Goal: Information Seeking & Learning: Learn about a topic

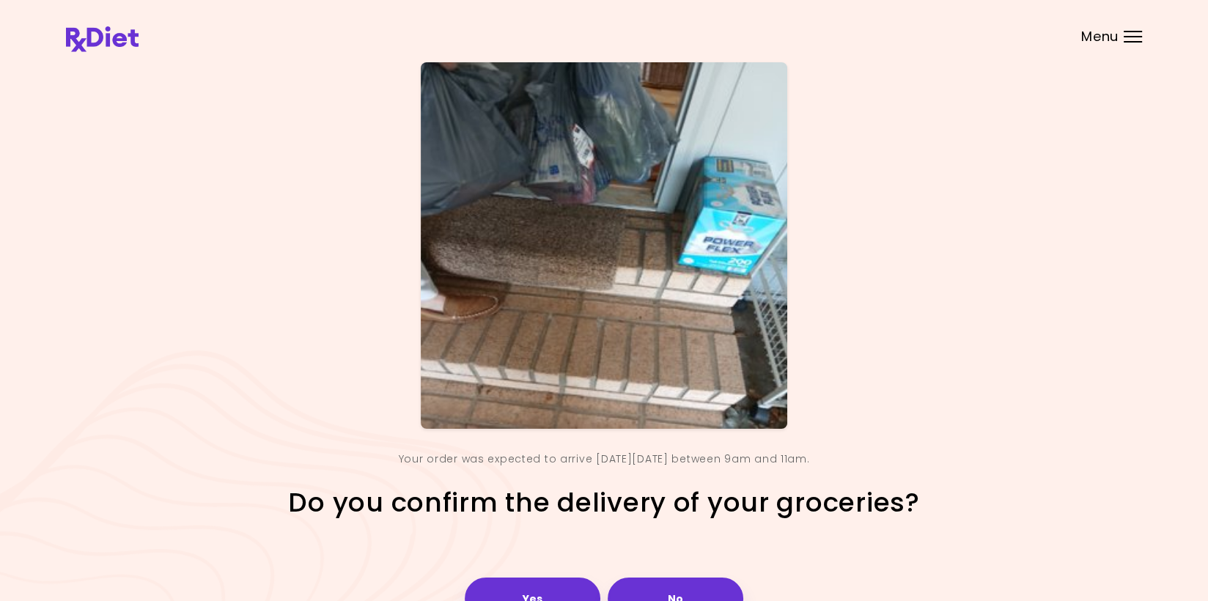
scroll to position [93, 0]
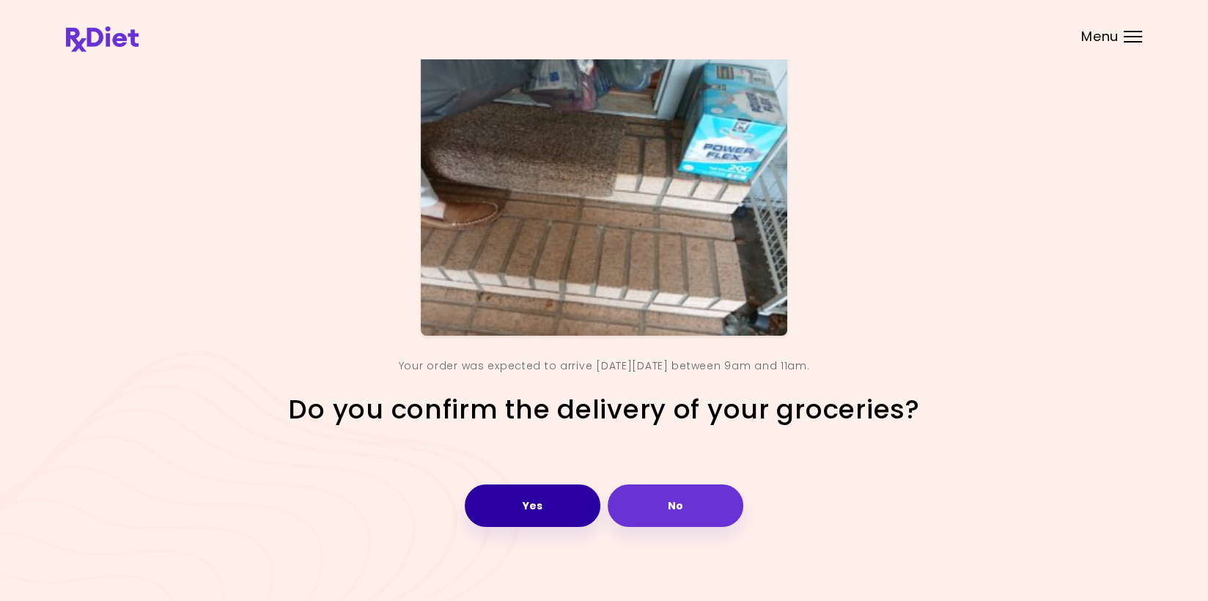
click at [365, 503] on button "Yes" at bounding box center [533, 505] width 136 height 43
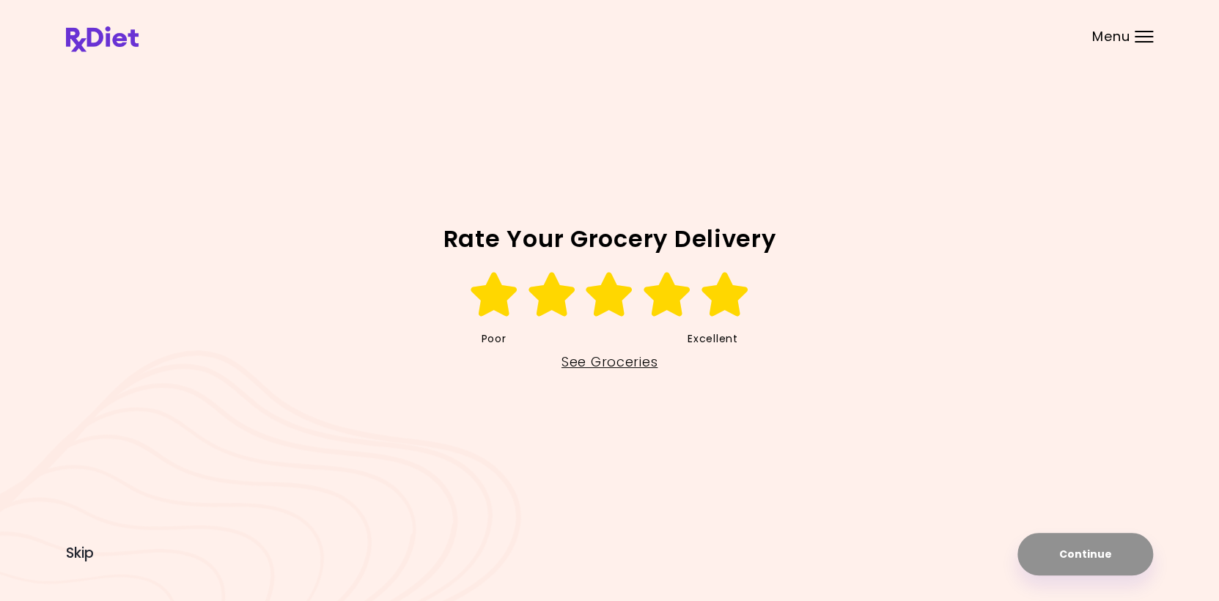
click at [365, 295] on icon at bounding box center [725, 295] width 51 height 44
click at [365, 553] on button "Continue" at bounding box center [1085, 554] width 136 height 43
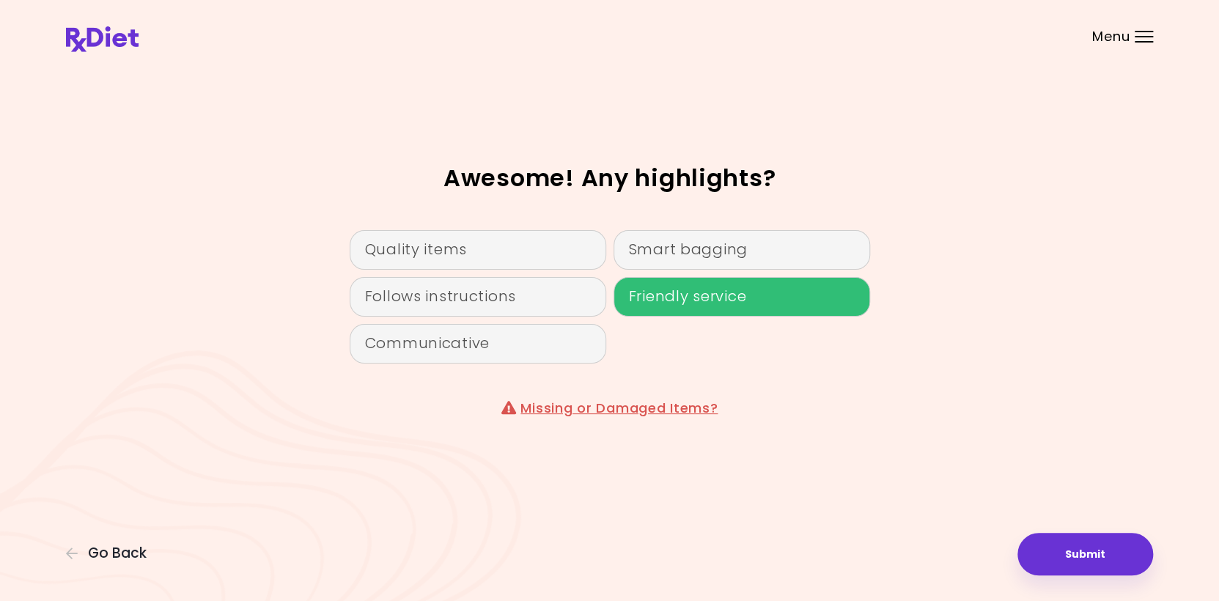
click at [365, 295] on div "Friendly service" at bounding box center [741, 297] width 257 height 40
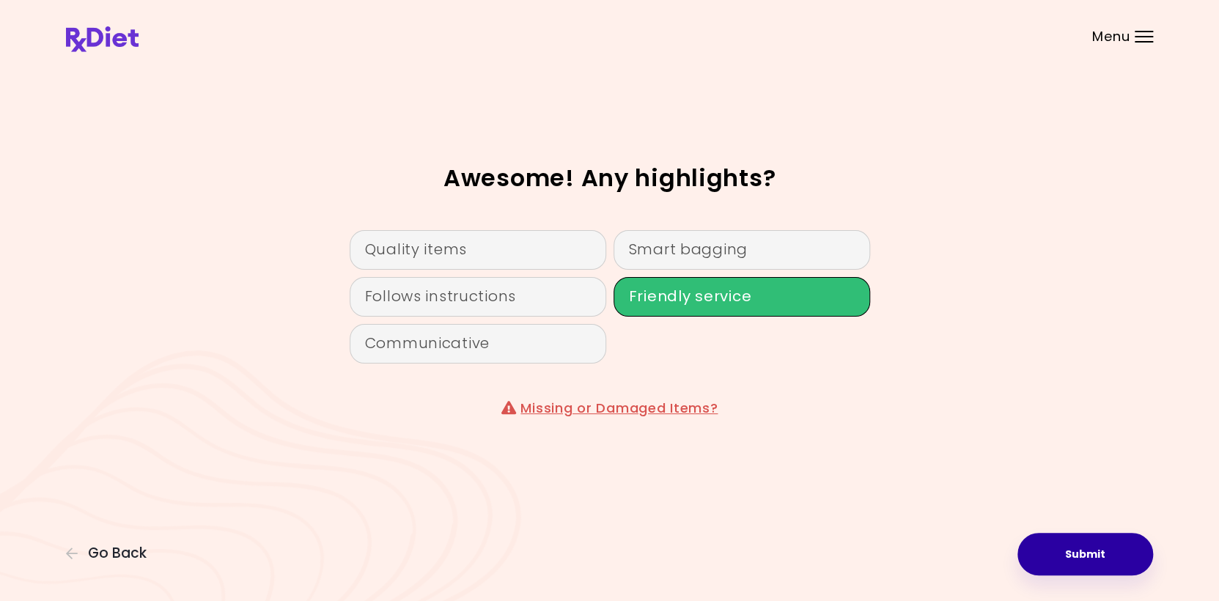
click at [365, 551] on button "Submit" at bounding box center [1085, 554] width 136 height 43
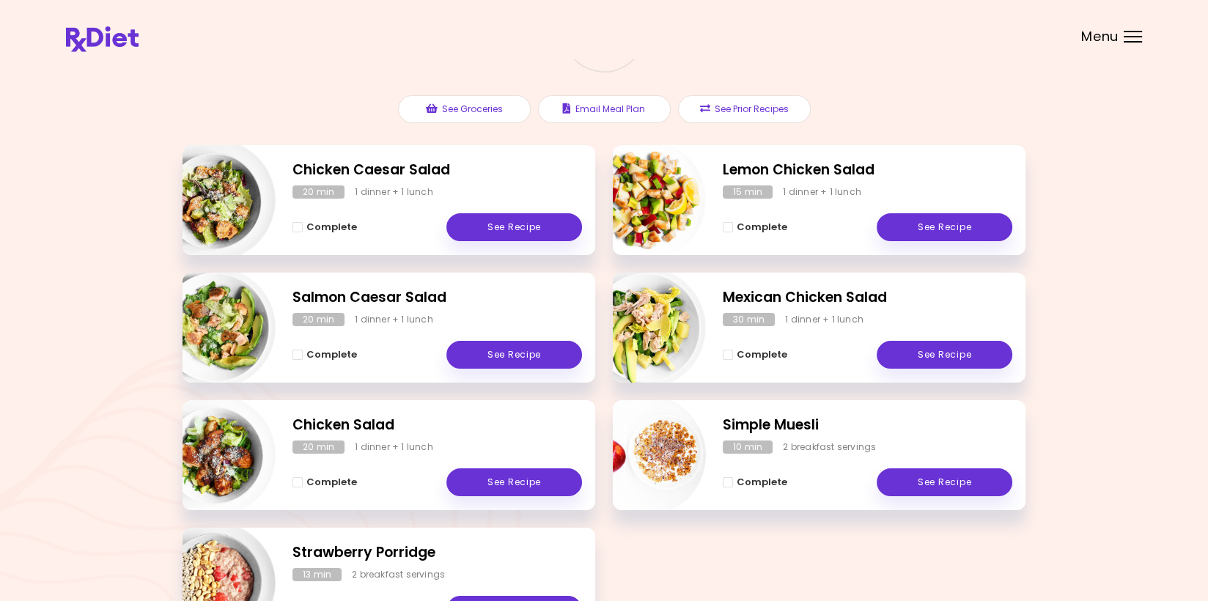
scroll to position [220, 0]
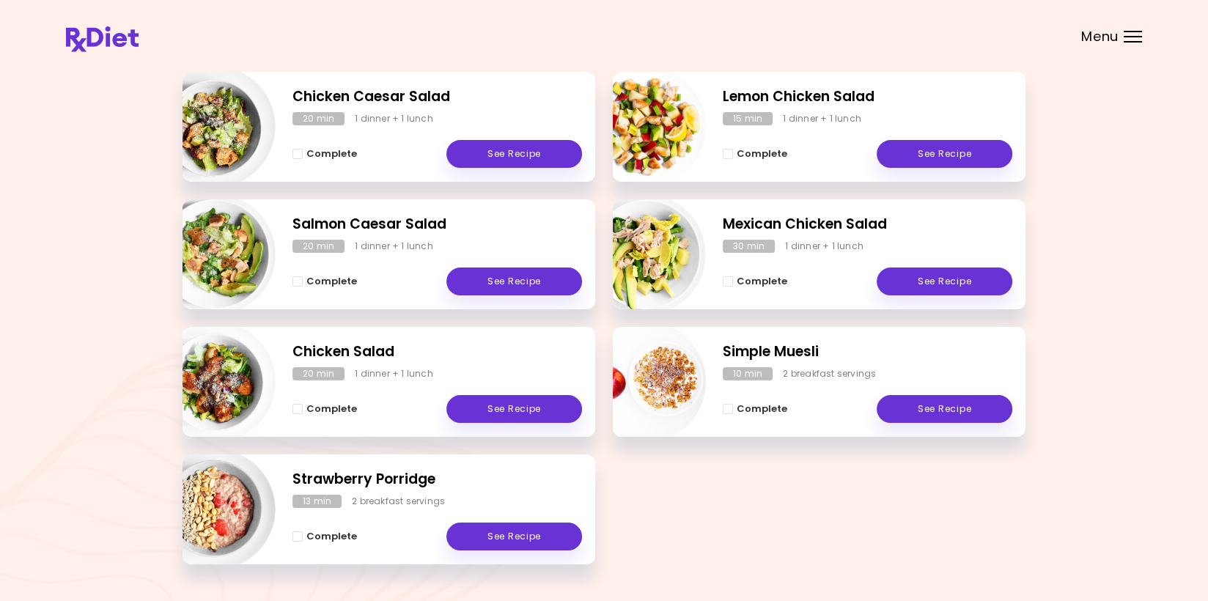
click at [365, 32] on div at bounding box center [1133, 31] width 18 height 1
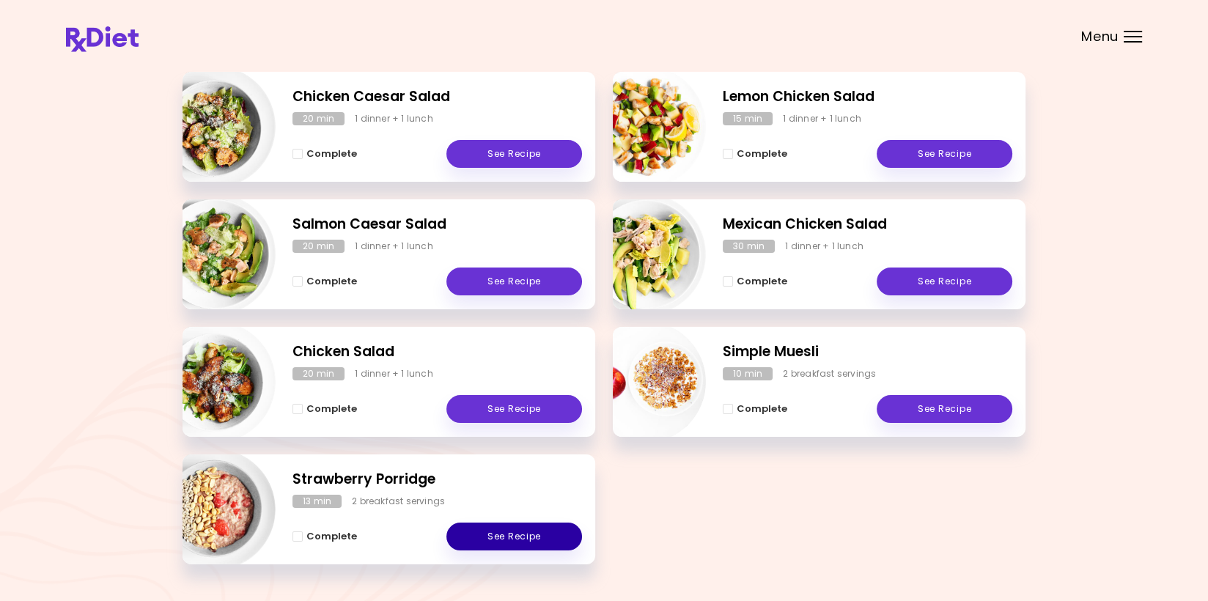
click at [365, 532] on link "See Recipe" at bounding box center [514, 537] width 136 height 28
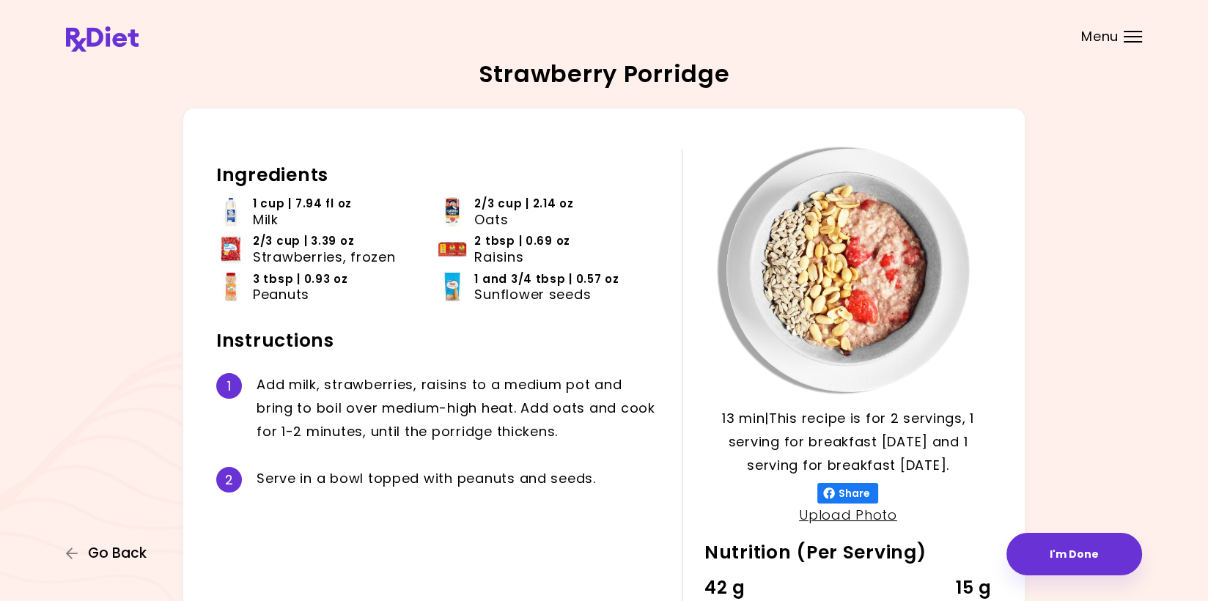
click at [120, 555] on span "Go Back" at bounding box center [117, 553] width 59 height 16
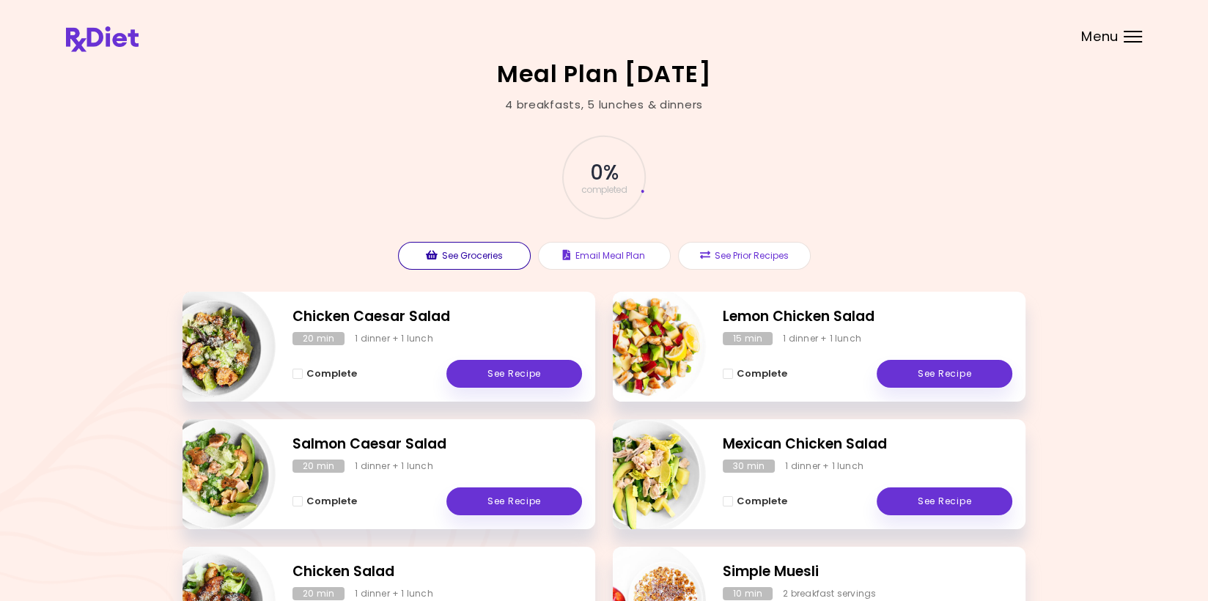
click at [365, 257] on button "See Groceries" at bounding box center [464, 256] width 133 height 28
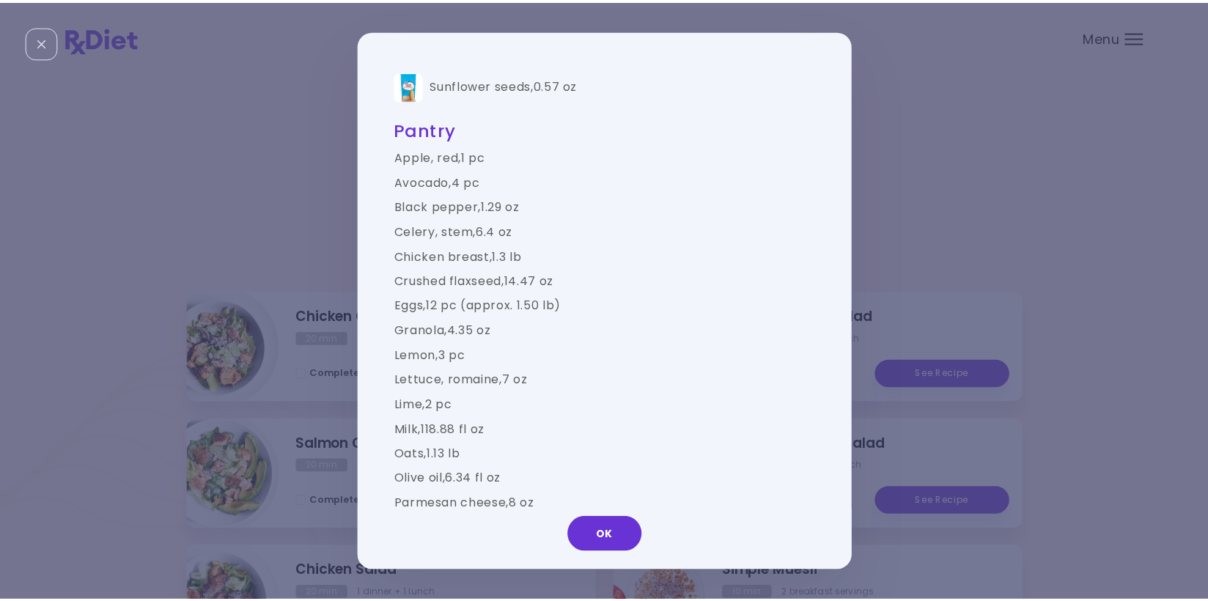
scroll to position [1173, 0]
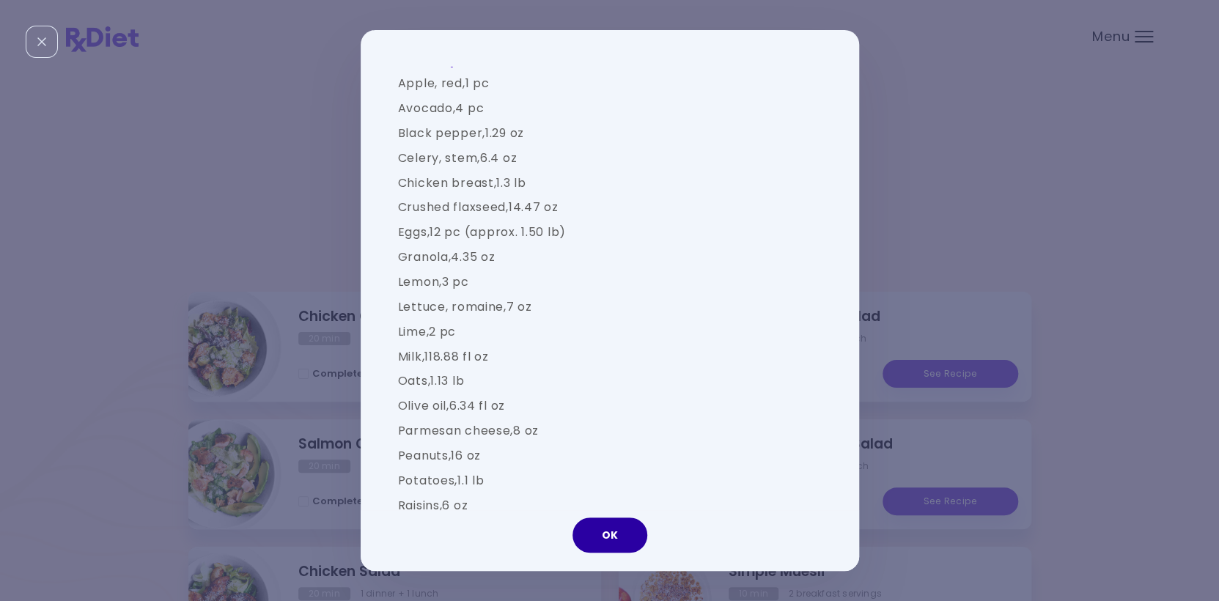
click at [365, 525] on button "OK" at bounding box center [609, 534] width 75 height 35
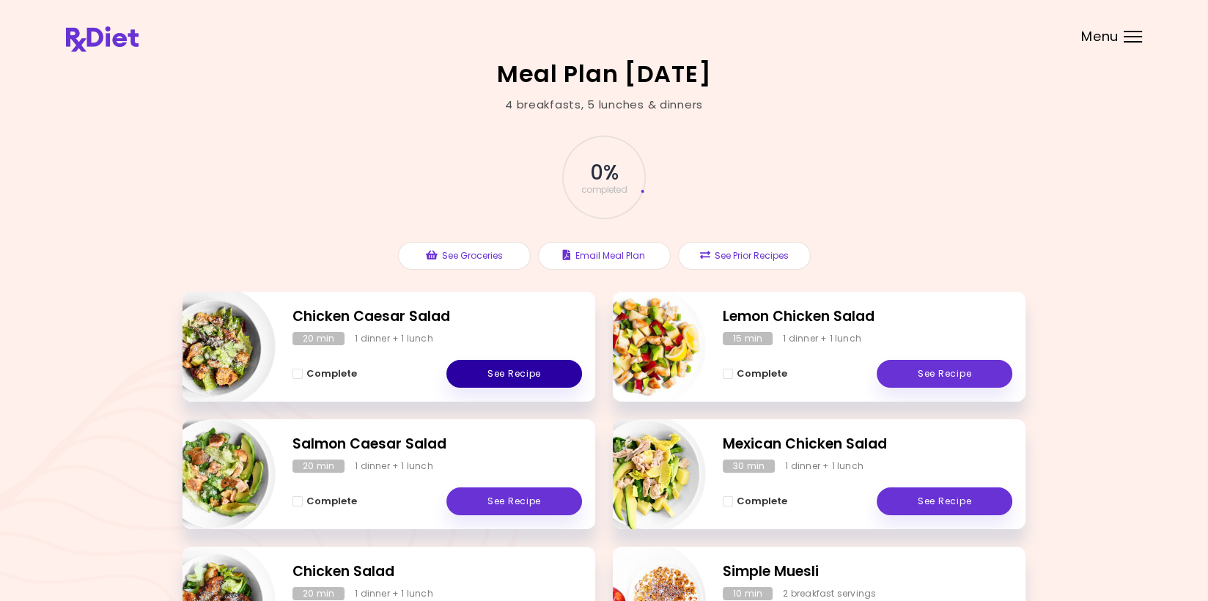
click at [365, 370] on link "See Recipe" at bounding box center [514, 374] width 136 height 28
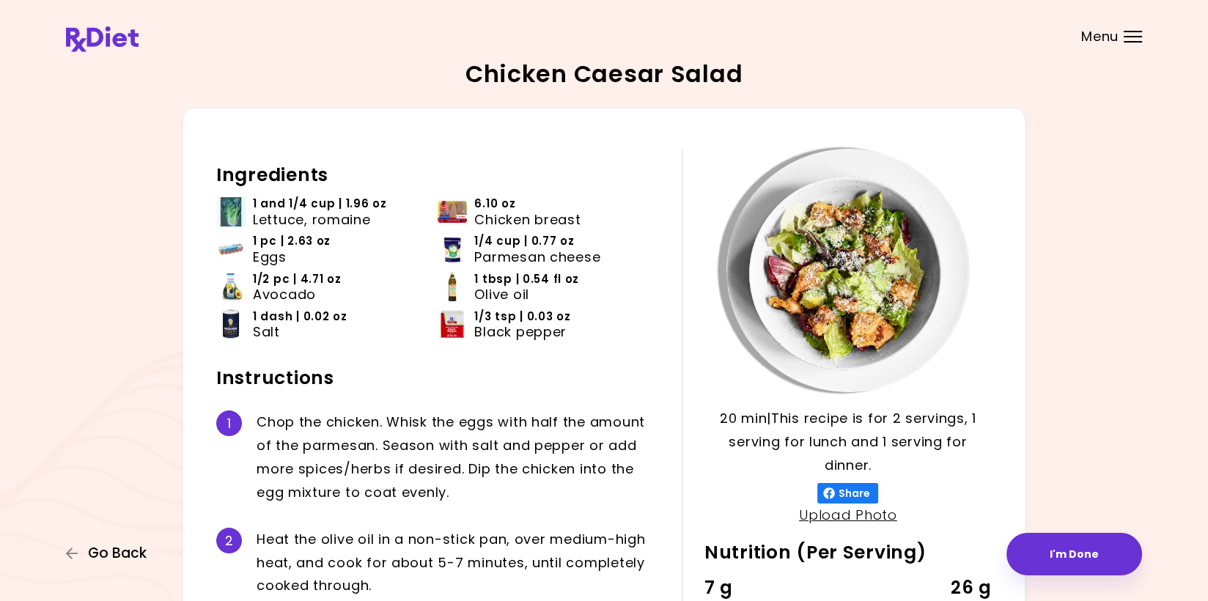
click at [119, 550] on span "Go Back" at bounding box center [117, 553] width 59 height 16
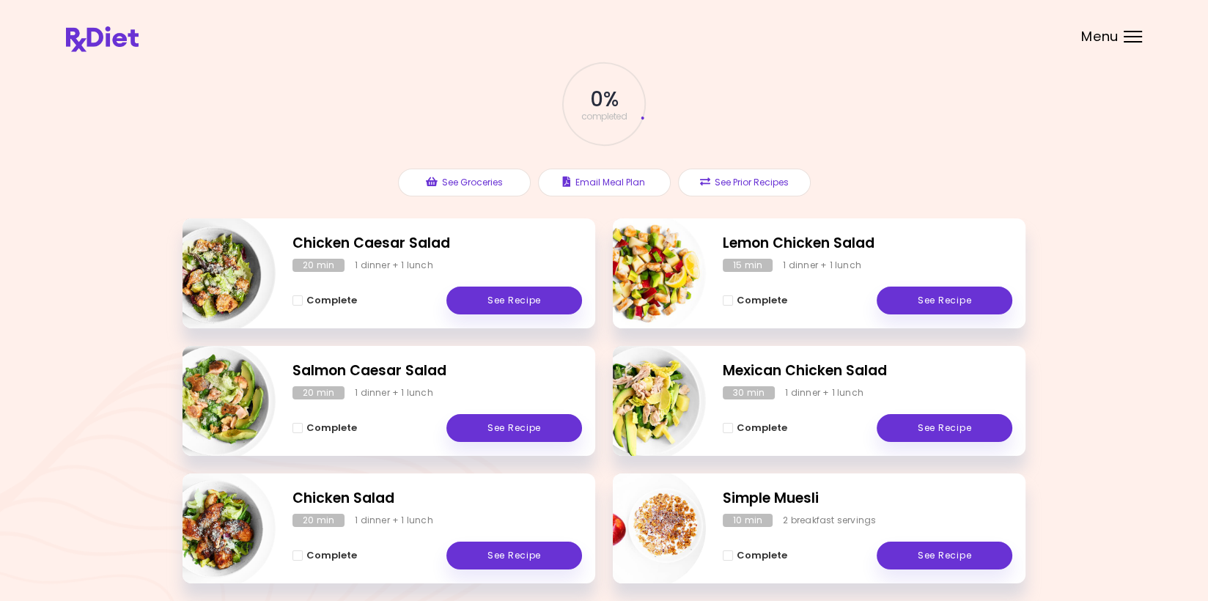
scroll to position [147, 0]
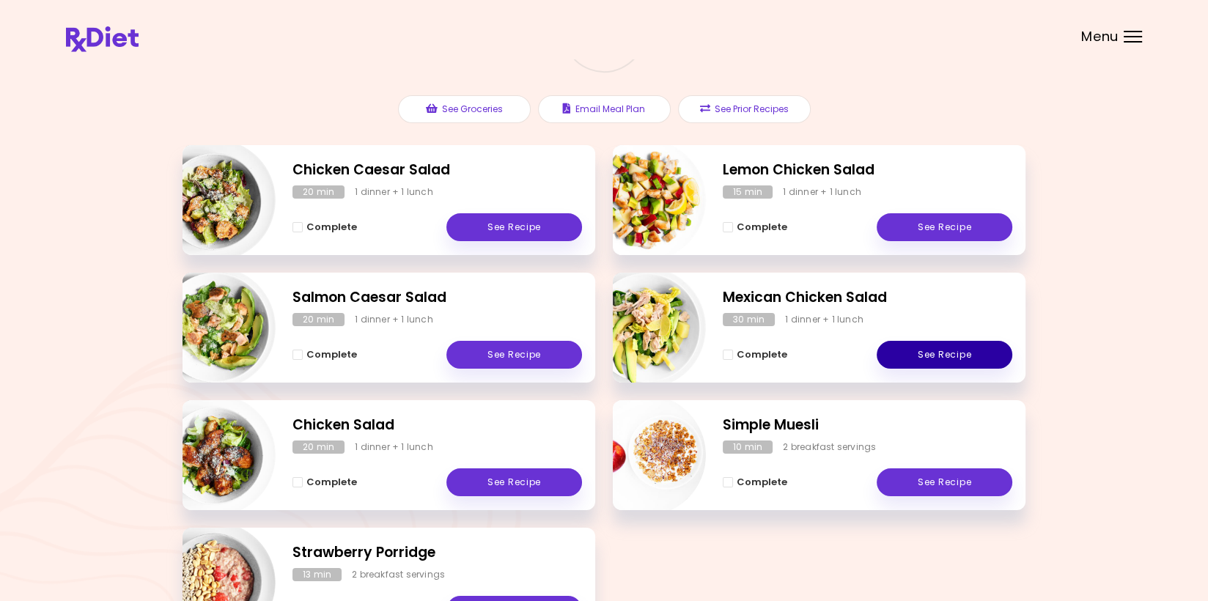
click at [365, 355] on link "See Recipe" at bounding box center [945, 355] width 136 height 28
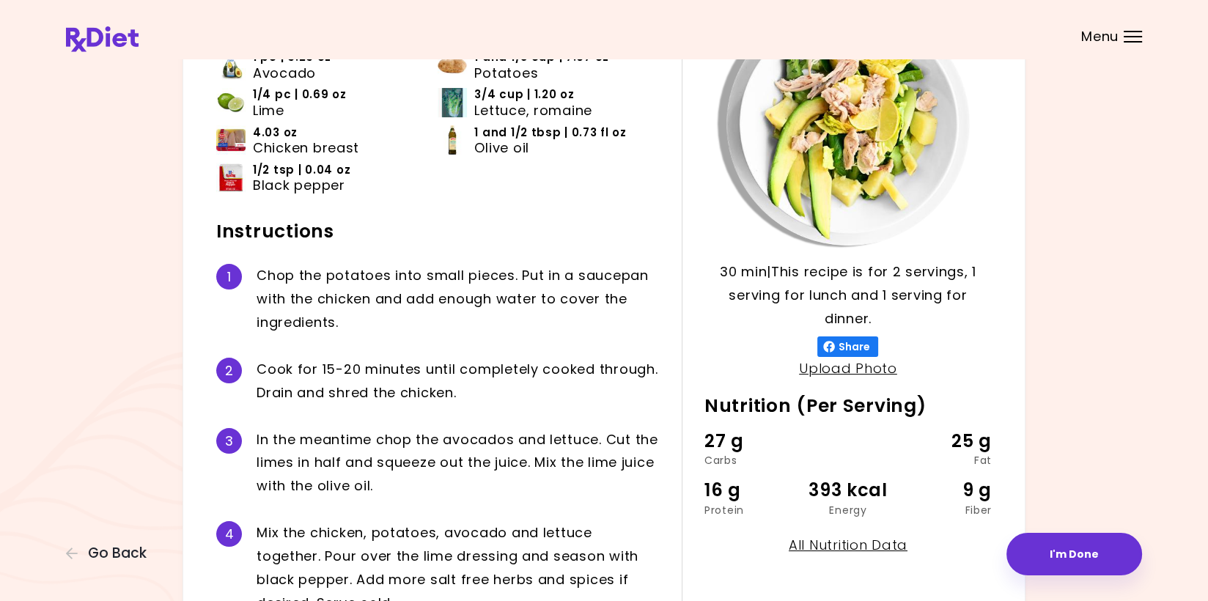
scroll to position [220, 0]
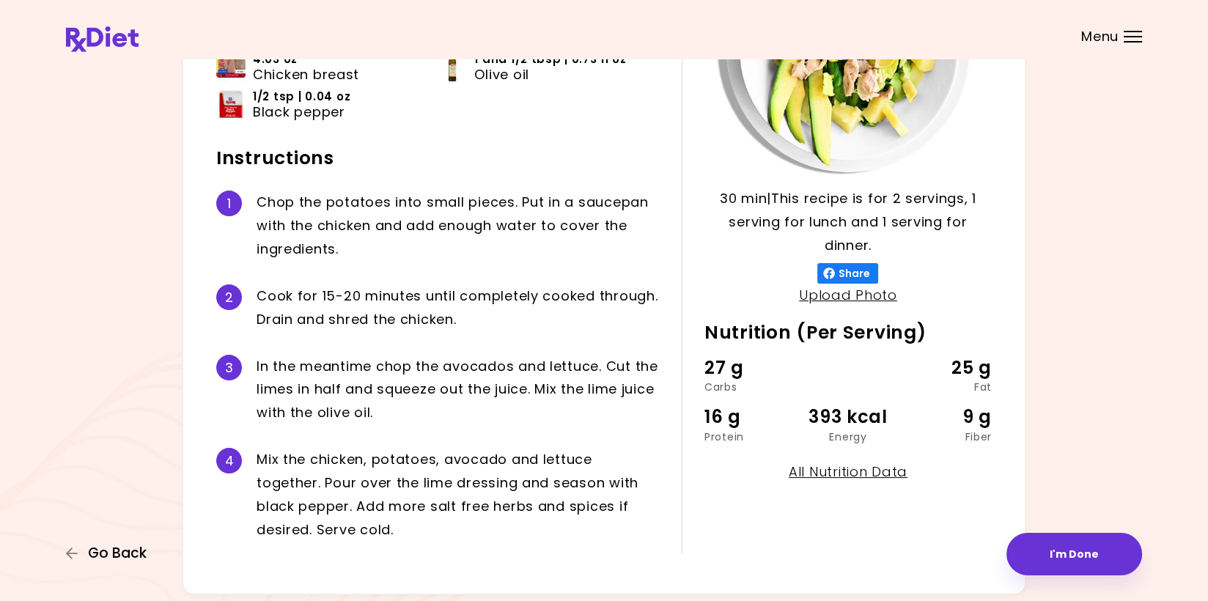
click at [128, 548] on span "Go Back" at bounding box center [117, 553] width 59 height 16
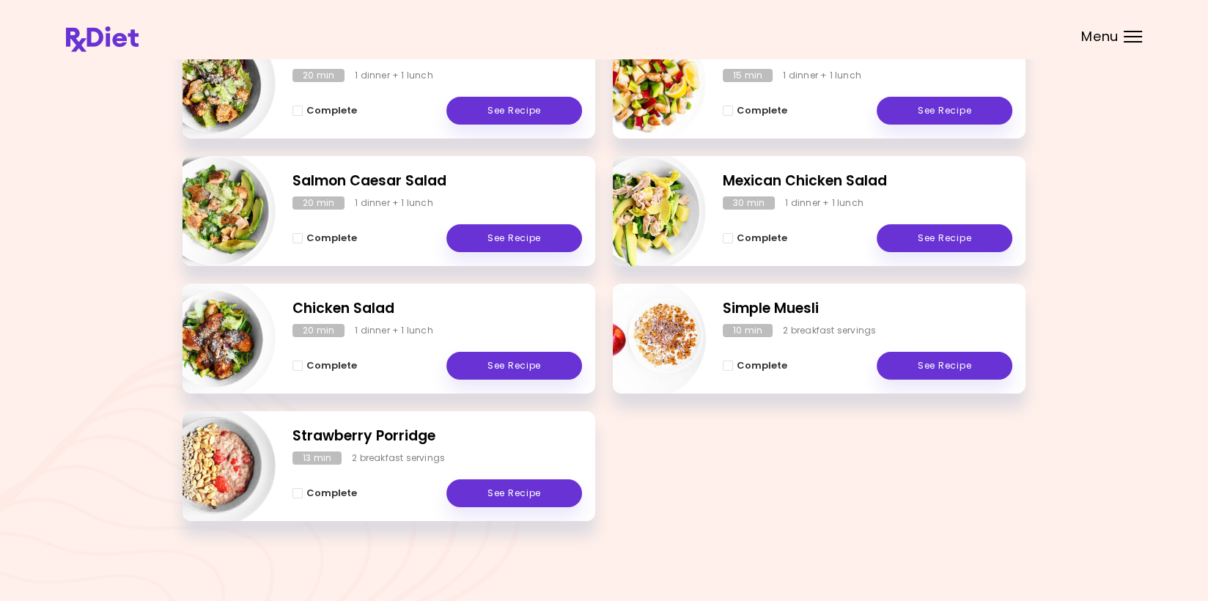
scroll to position [190, 0]
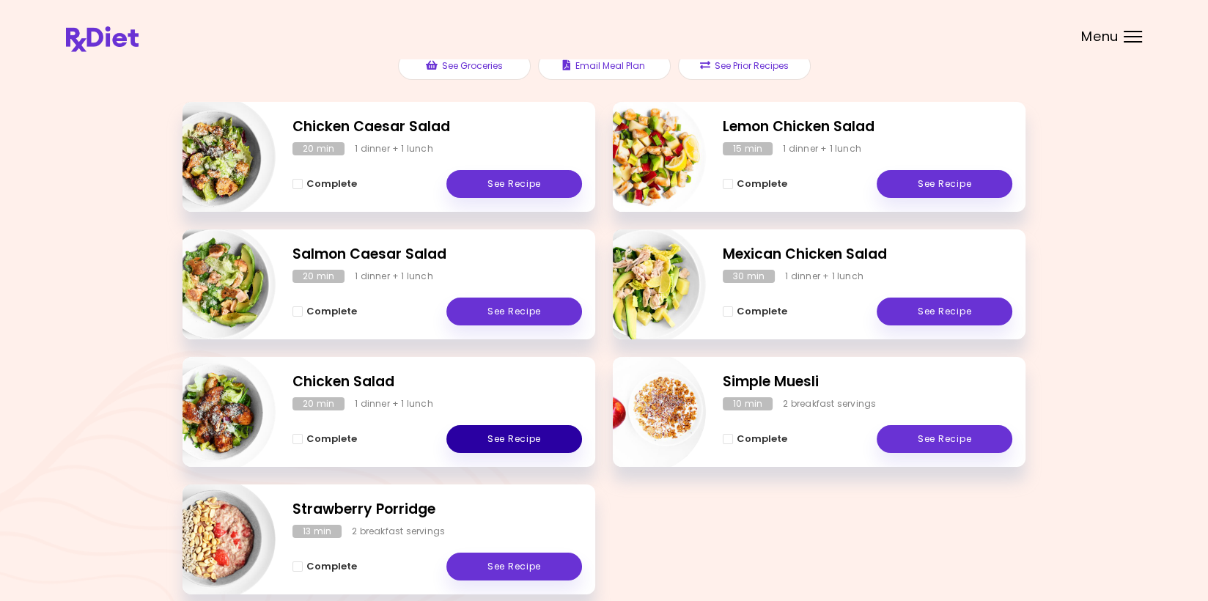
click at [365, 431] on link "See Recipe" at bounding box center [514, 439] width 136 height 28
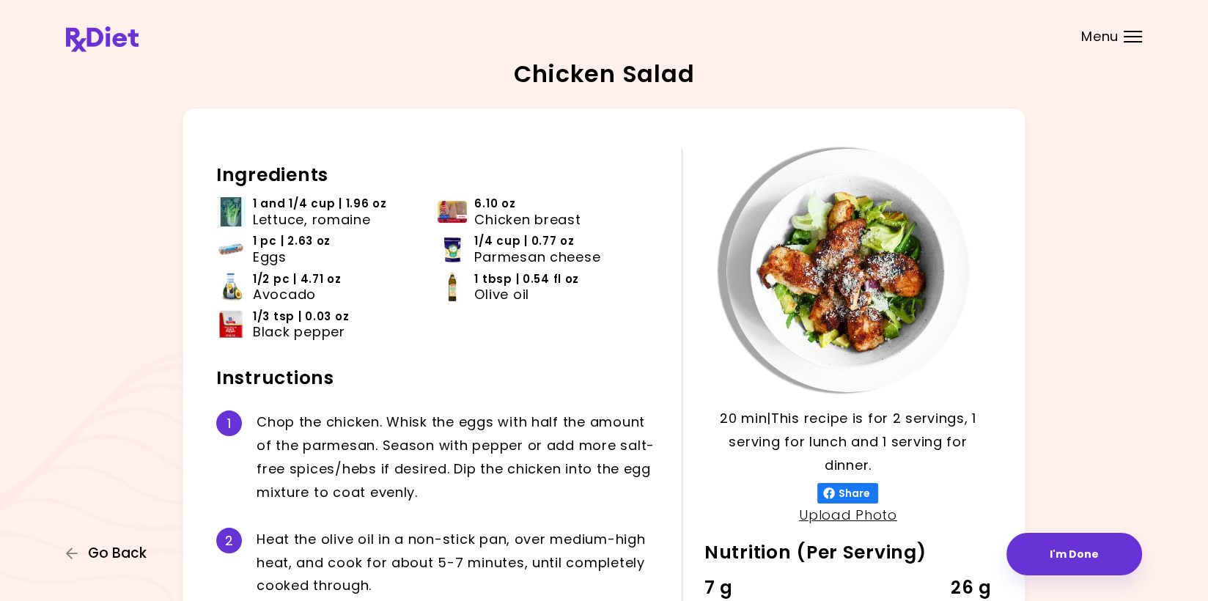
click at [130, 553] on span "Go Back" at bounding box center [117, 553] width 59 height 16
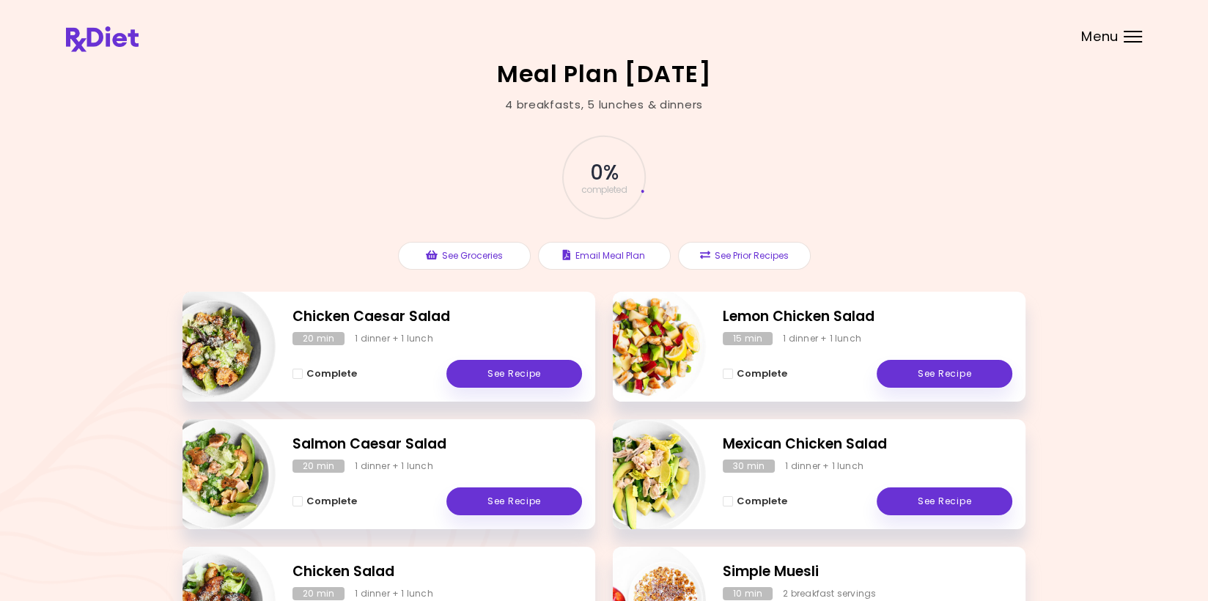
scroll to position [147, 0]
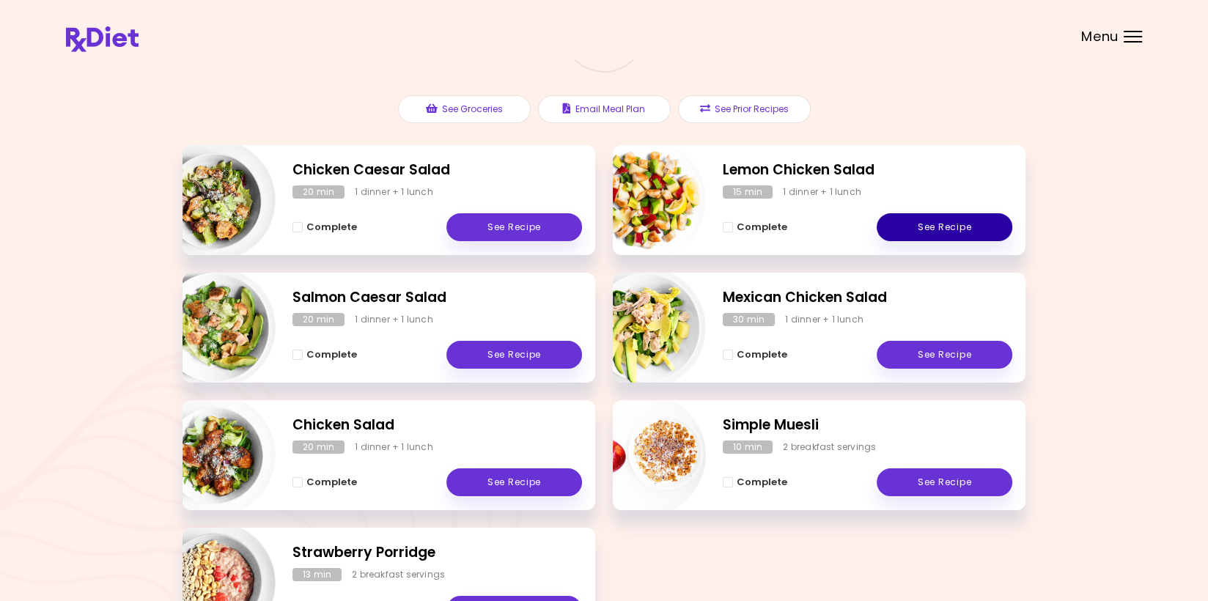
click at [365, 228] on link "See Recipe" at bounding box center [945, 227] width 136 height 28
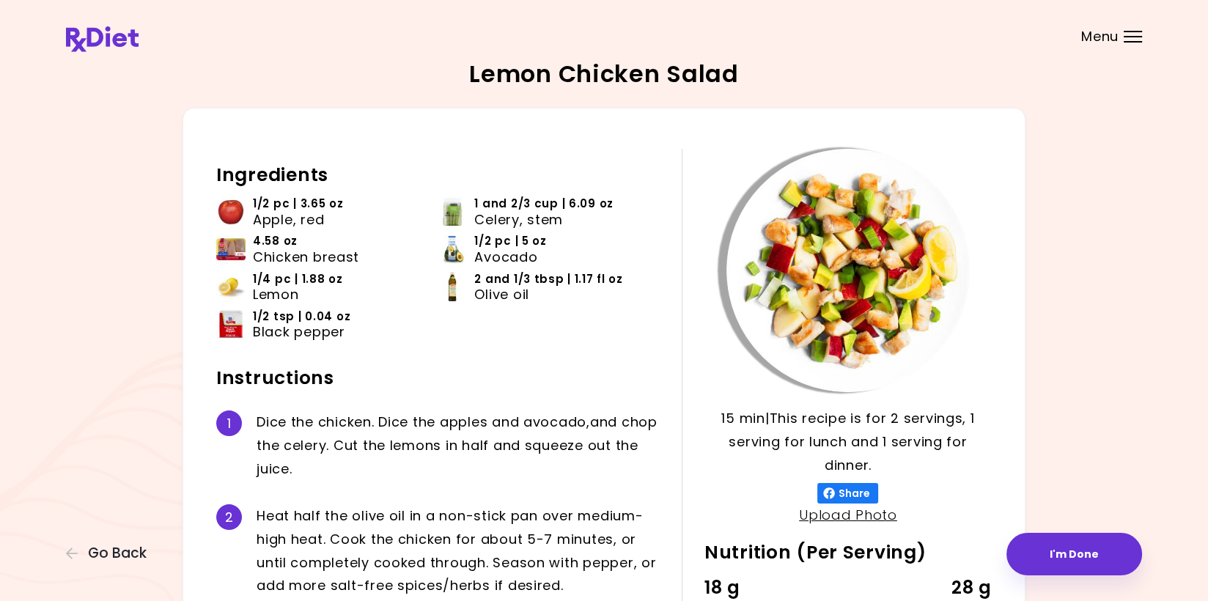
click at [365, 212] on span "Celery, stem" at bounding box center [518, 220] width 89 height 16
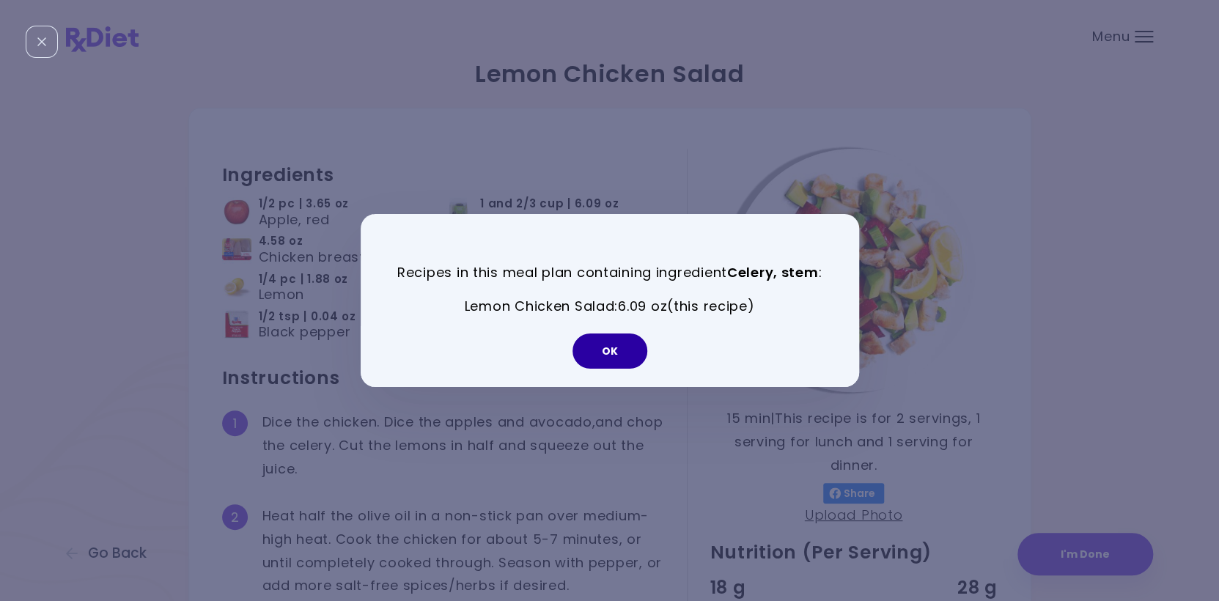
click at [365, 357] on button "OK" at bounding box center [609, 350] width 75 height 35
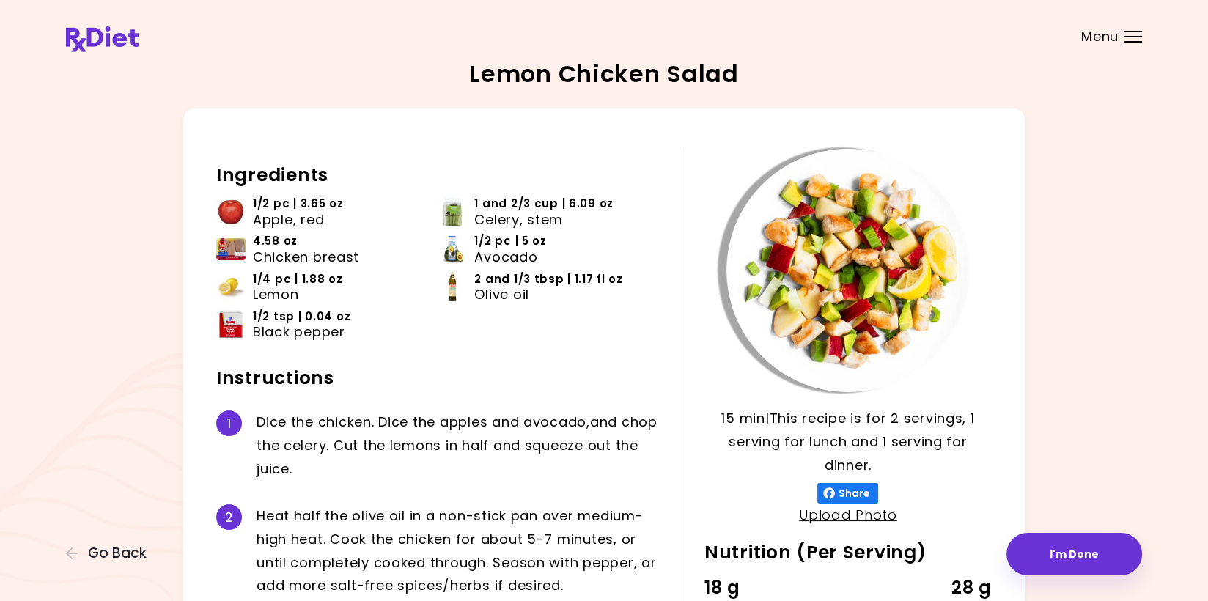
click at [365, 243] on span "1/2 pc | 5 oz" at bounding box center [510, 241] width 72 height 16
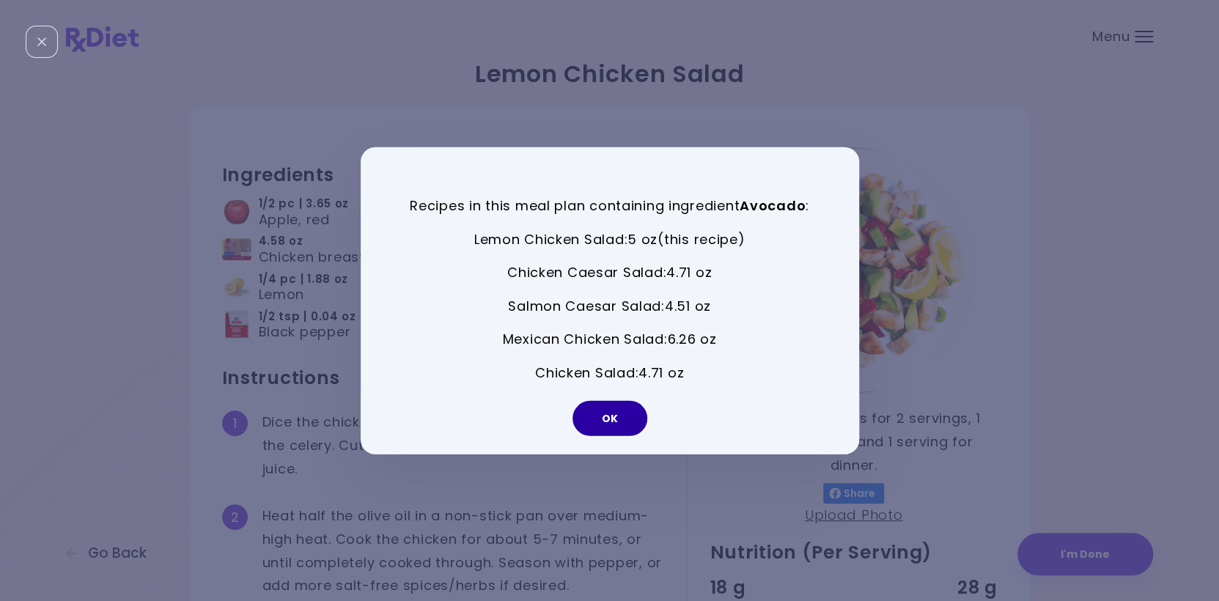
click at [365, 410] on button "OK" at bounding box center [609, 417] width 75 height 35
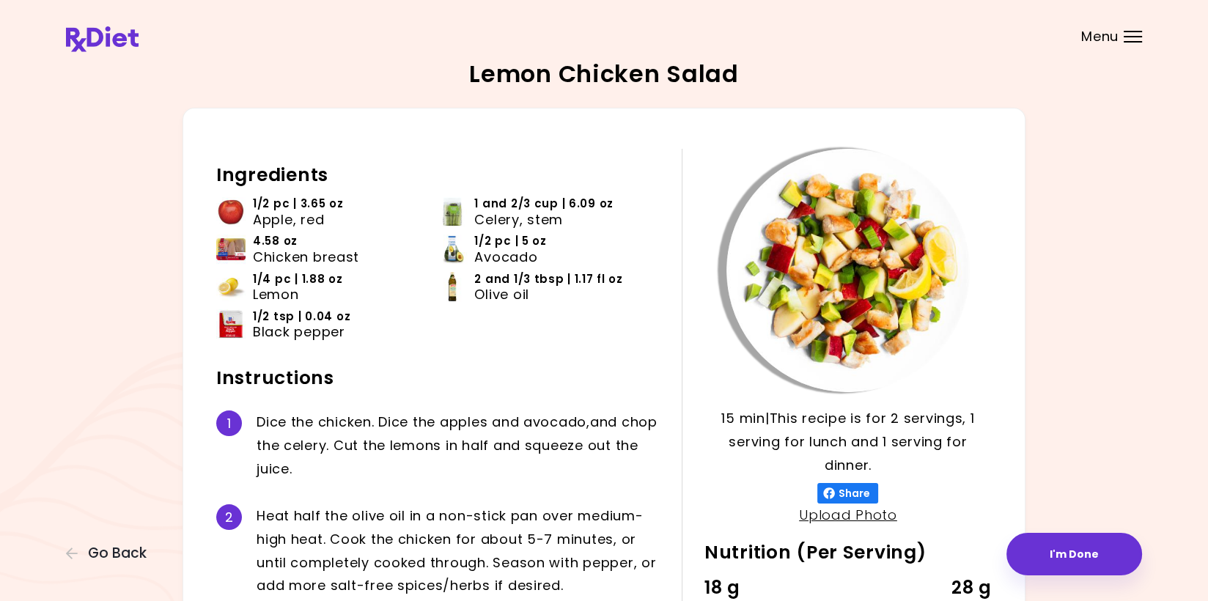
click at [365, 38] on header at bounding box center [604, 29] width 1208 height 59
click at [365, 37] on div at bounding box center [1133, 36] width 18 height 1
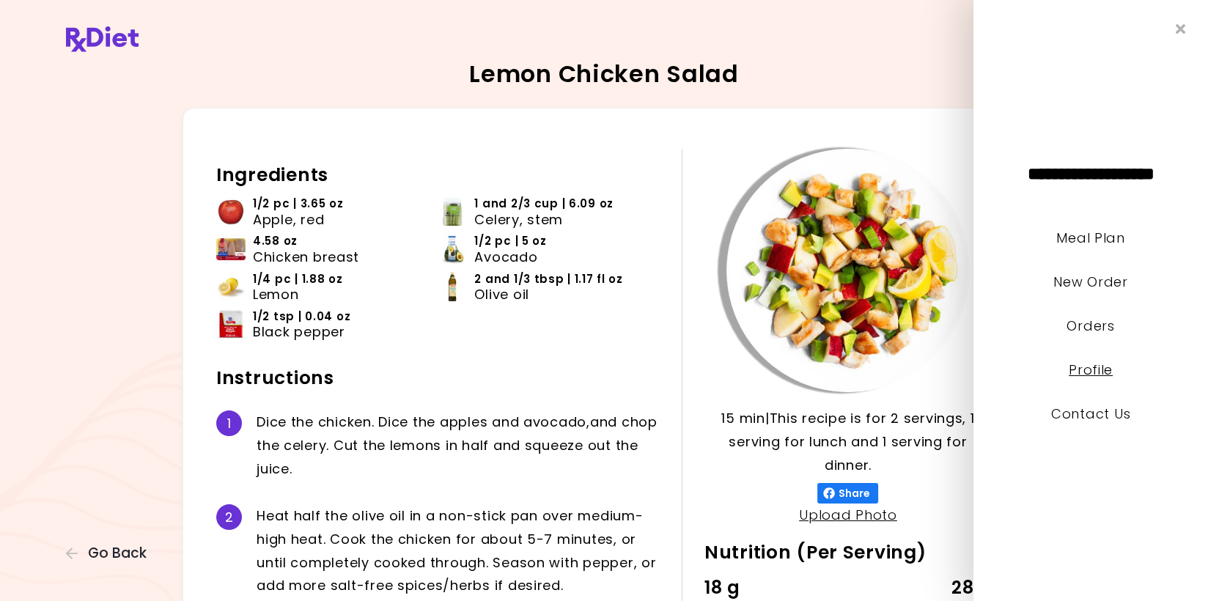
click at [365, 367] on link "Profile" at bounding box center [1091, 370] width 44 height 18
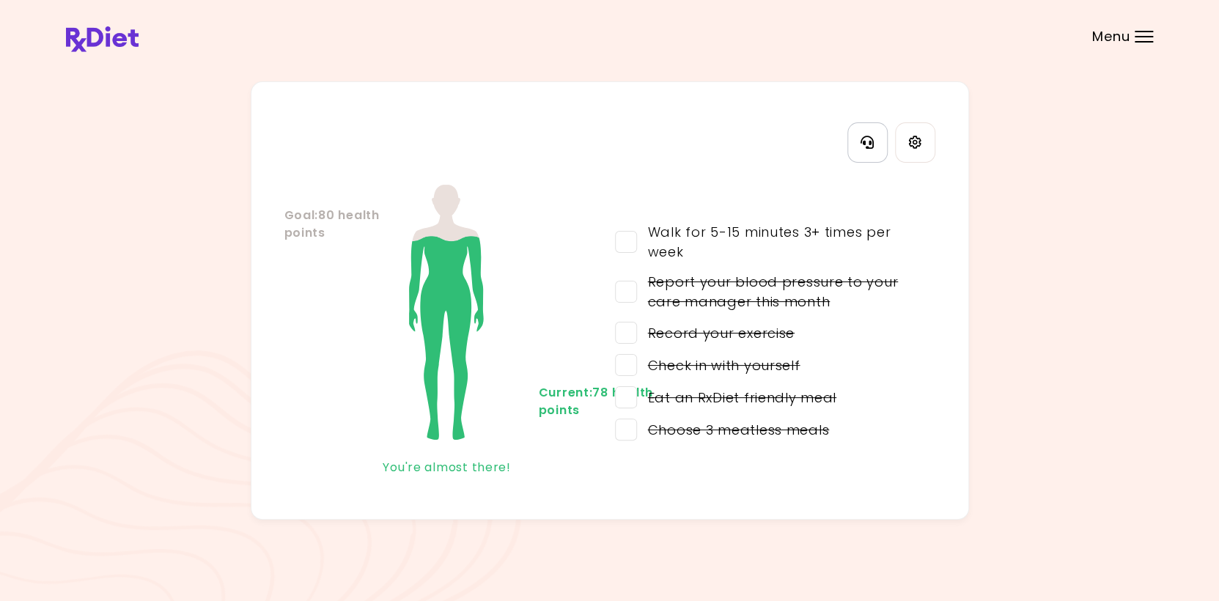
click at [365, 144] on icon "Contact Information" at bounding box center [866, 142] width 13 height 13
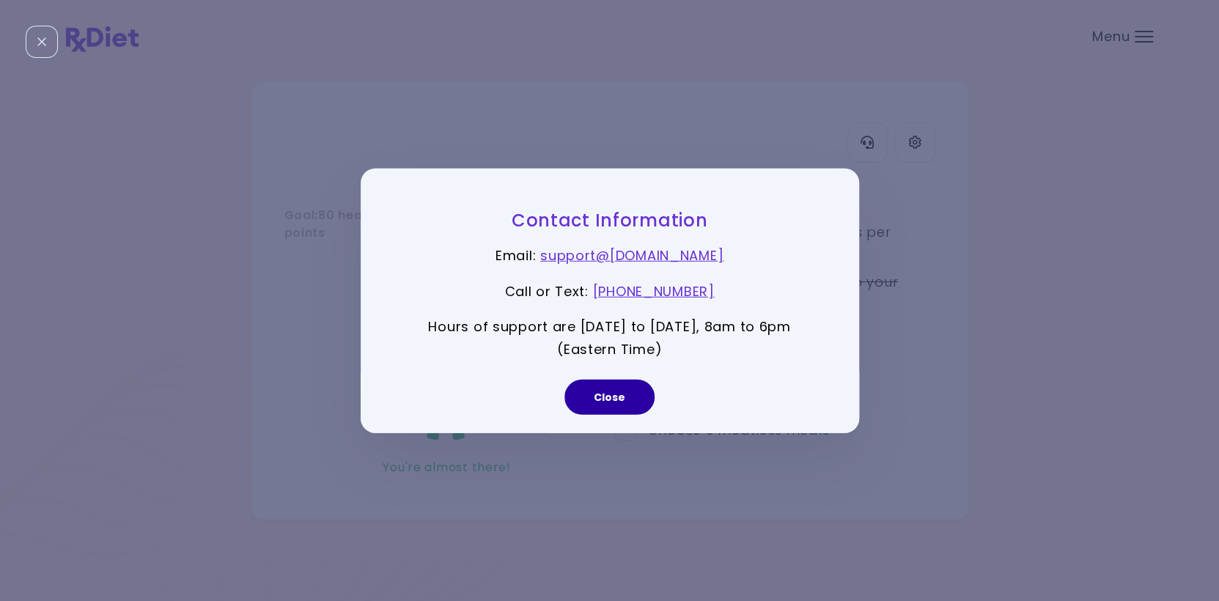
click at [365, 402] on button "Close" at bounding box center [609, 396] width 90 height 35
